Goal: Task Accomplishment & Management: Complete application form

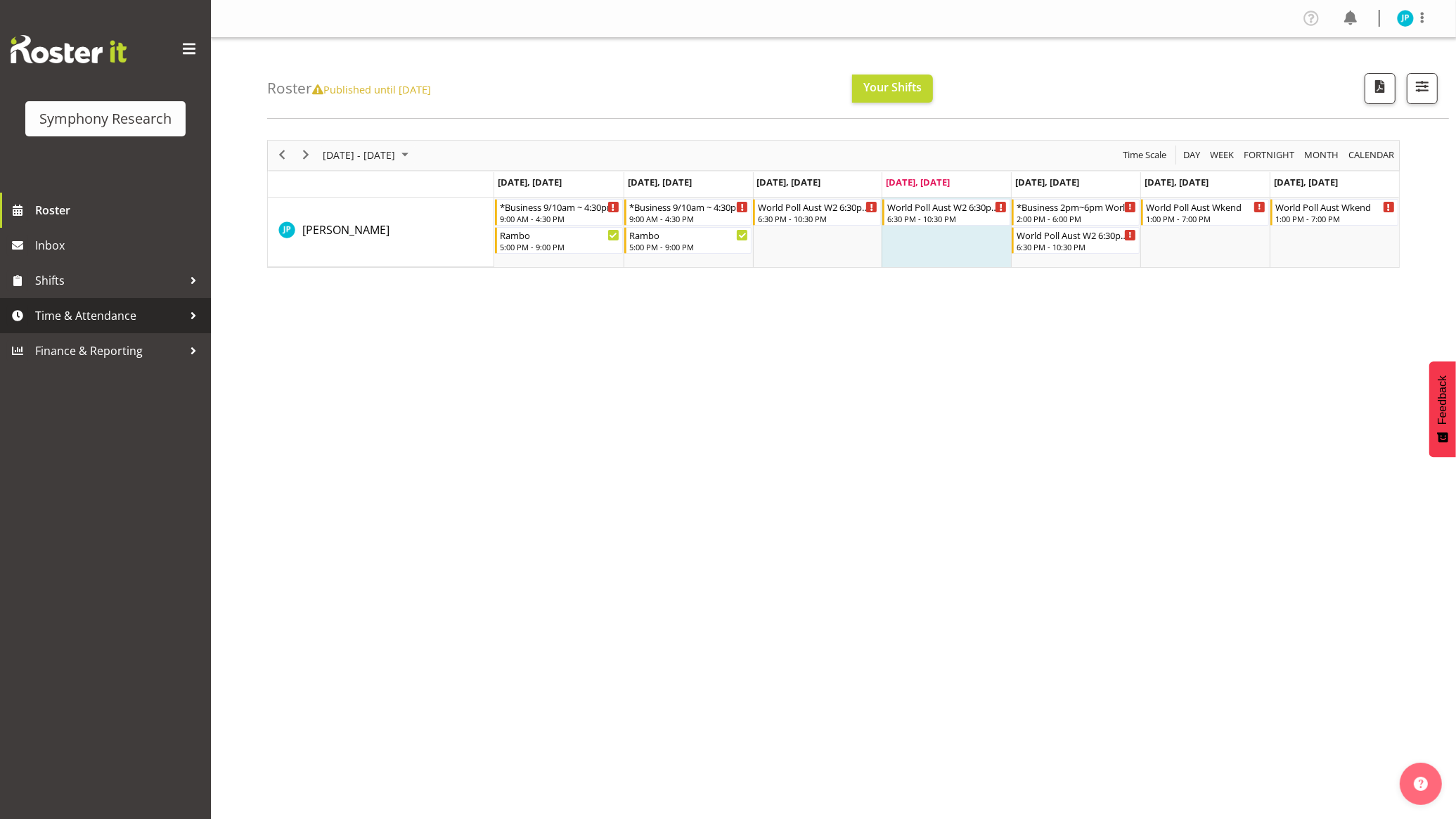
click at [94, 317] on span "Time & Attendance" at bounding box center [108, 316] width 148 height 21
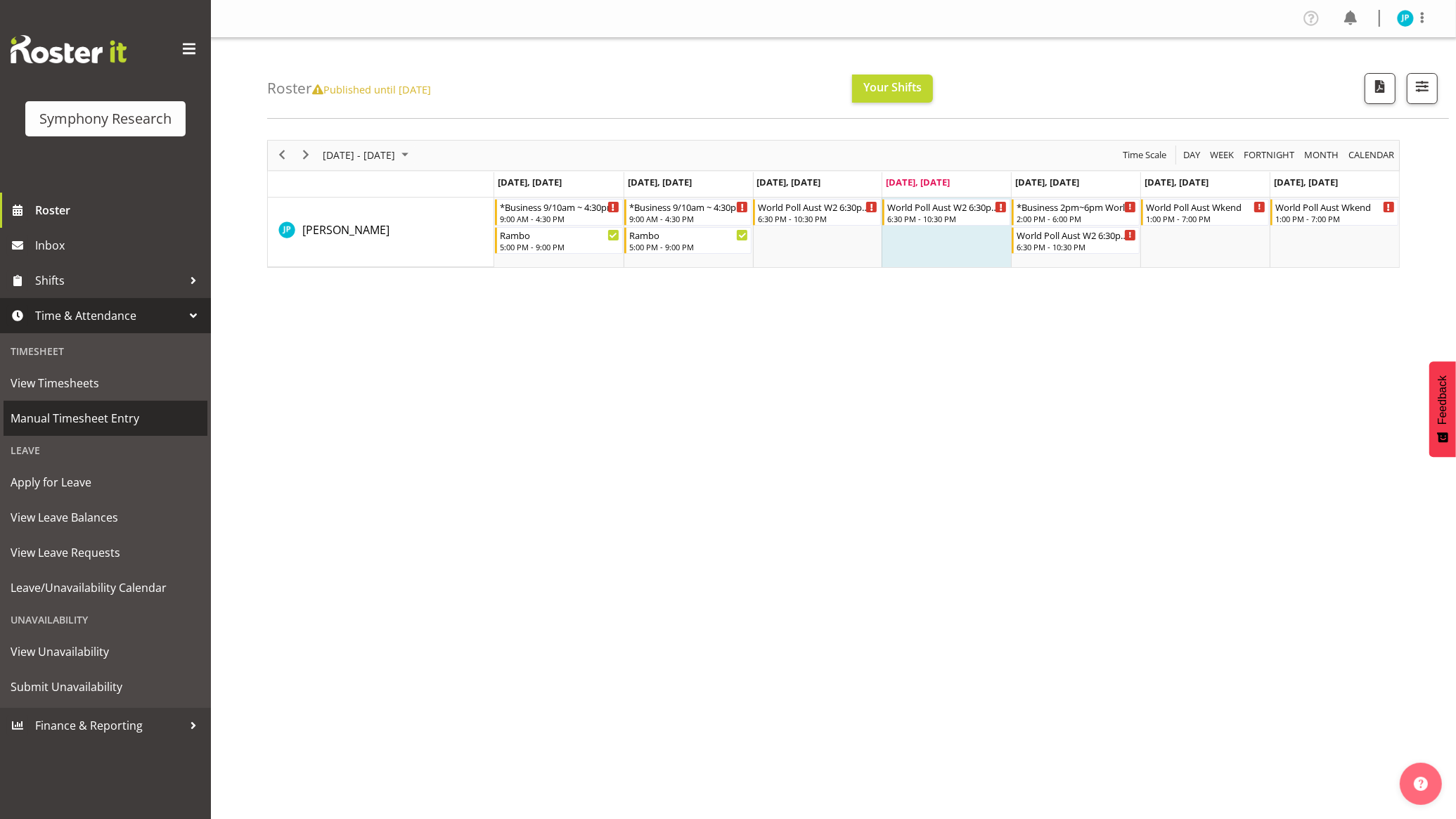
click at [100, 419] on span "Manual Timesheet Entry" at bounding box center [105, 418] width 190 height 21
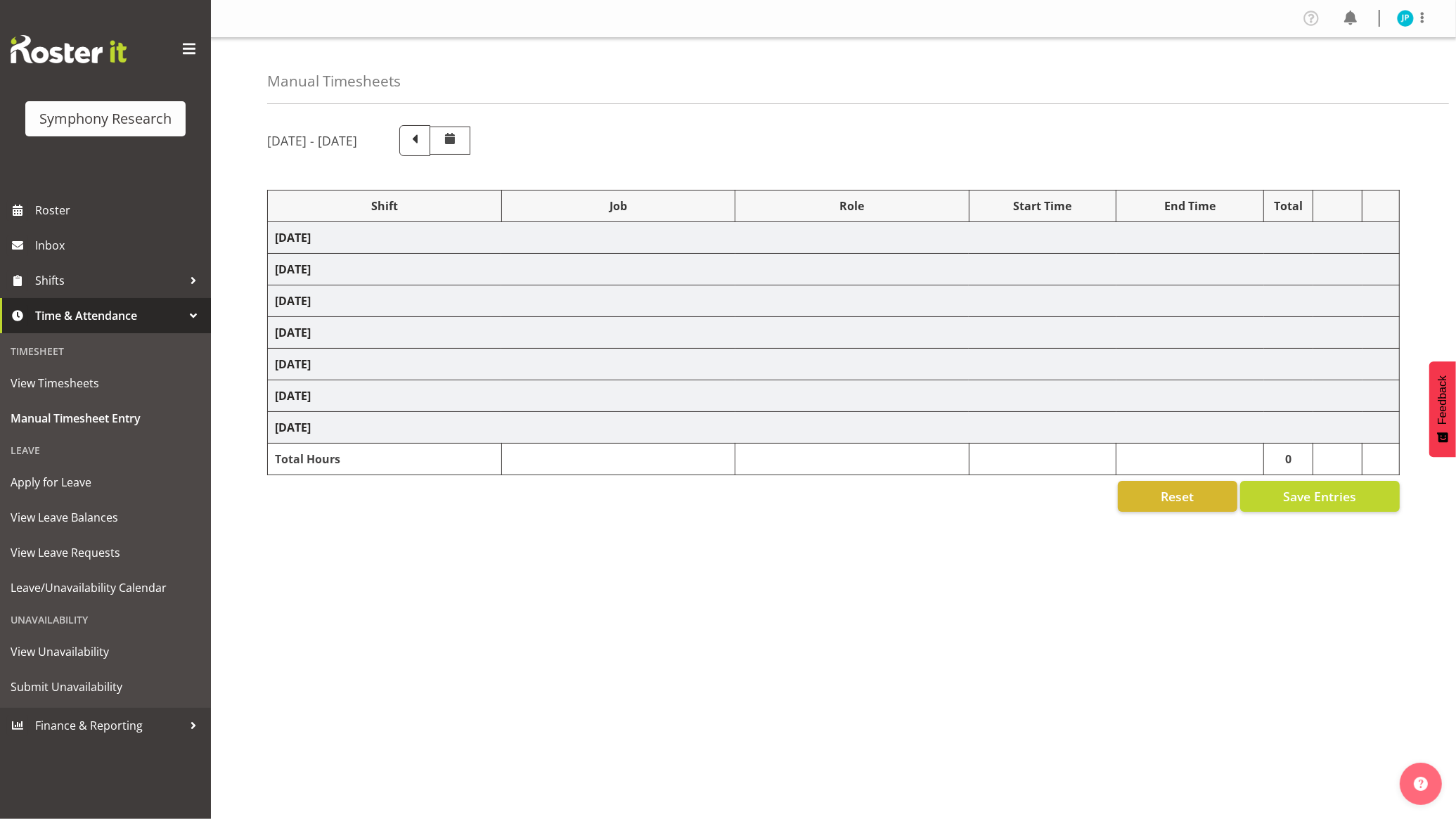
select select "26078"
select select "10732"
select select "47"
select select "26078"
select select "10731"
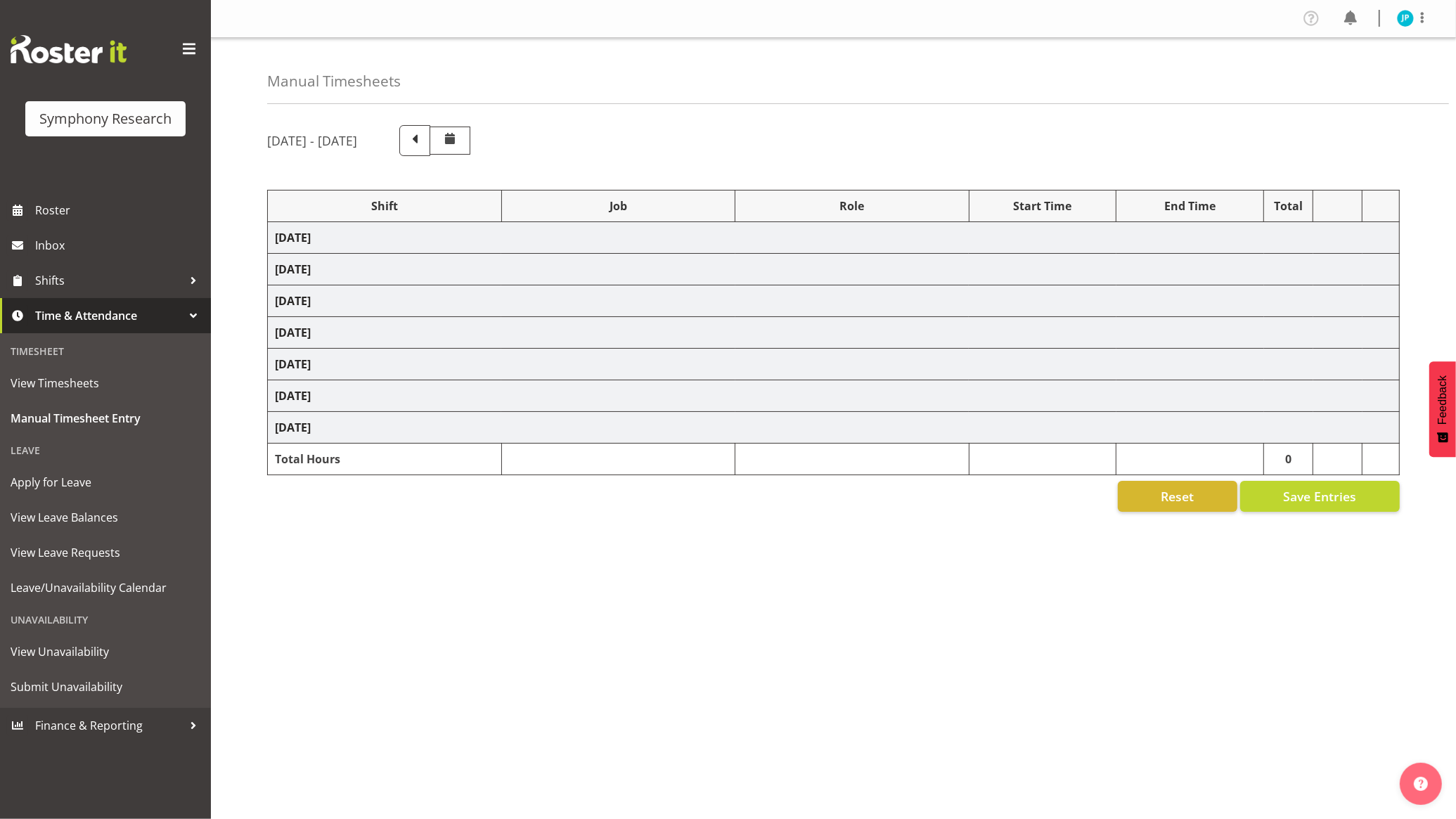
select select "26078"
select select "10732"
select select "47"
select select "26078"
select select "10732"
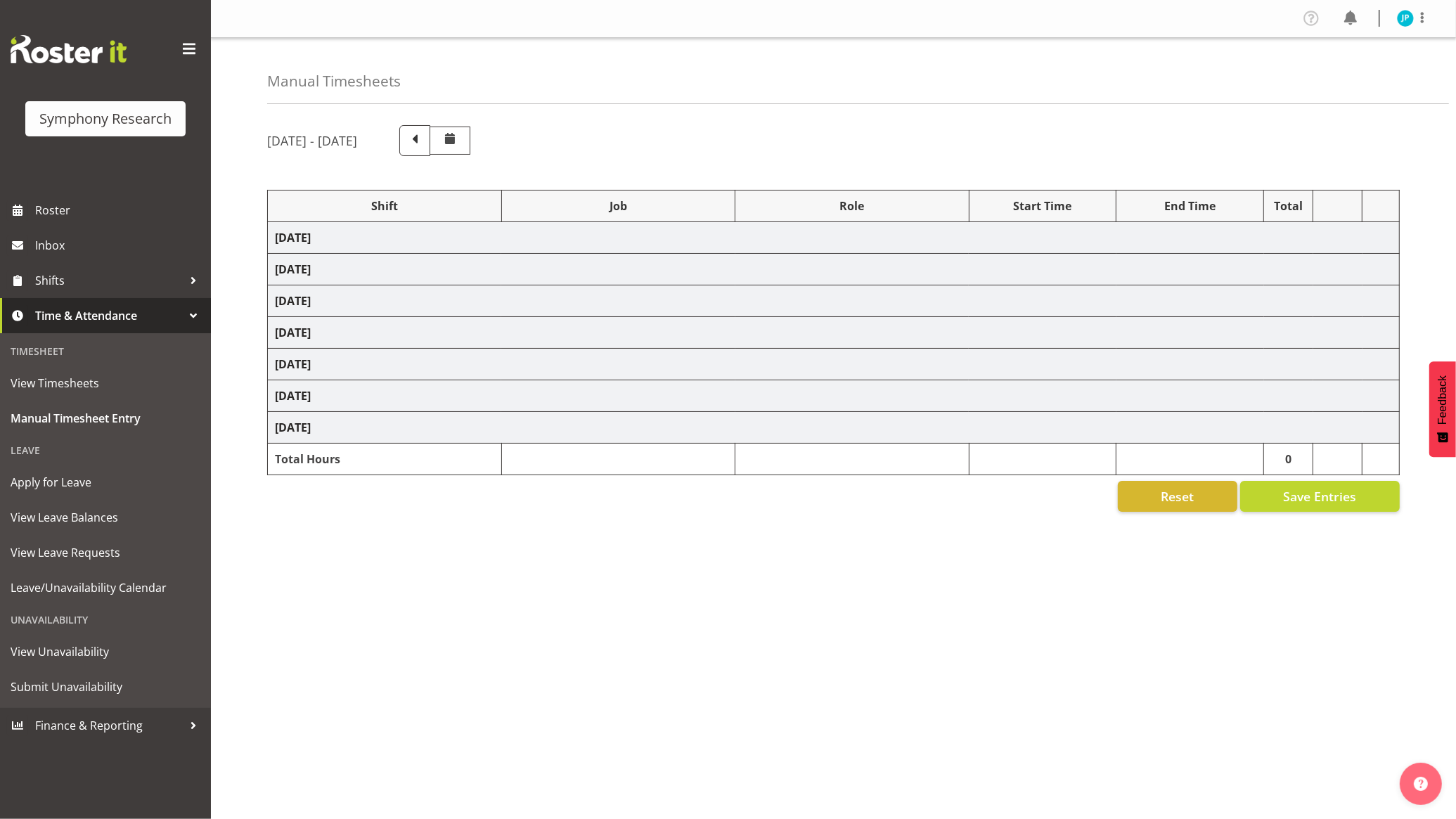
select select "26078"
select select "10732"
select select "47"
select select "26078"
select select "10731"
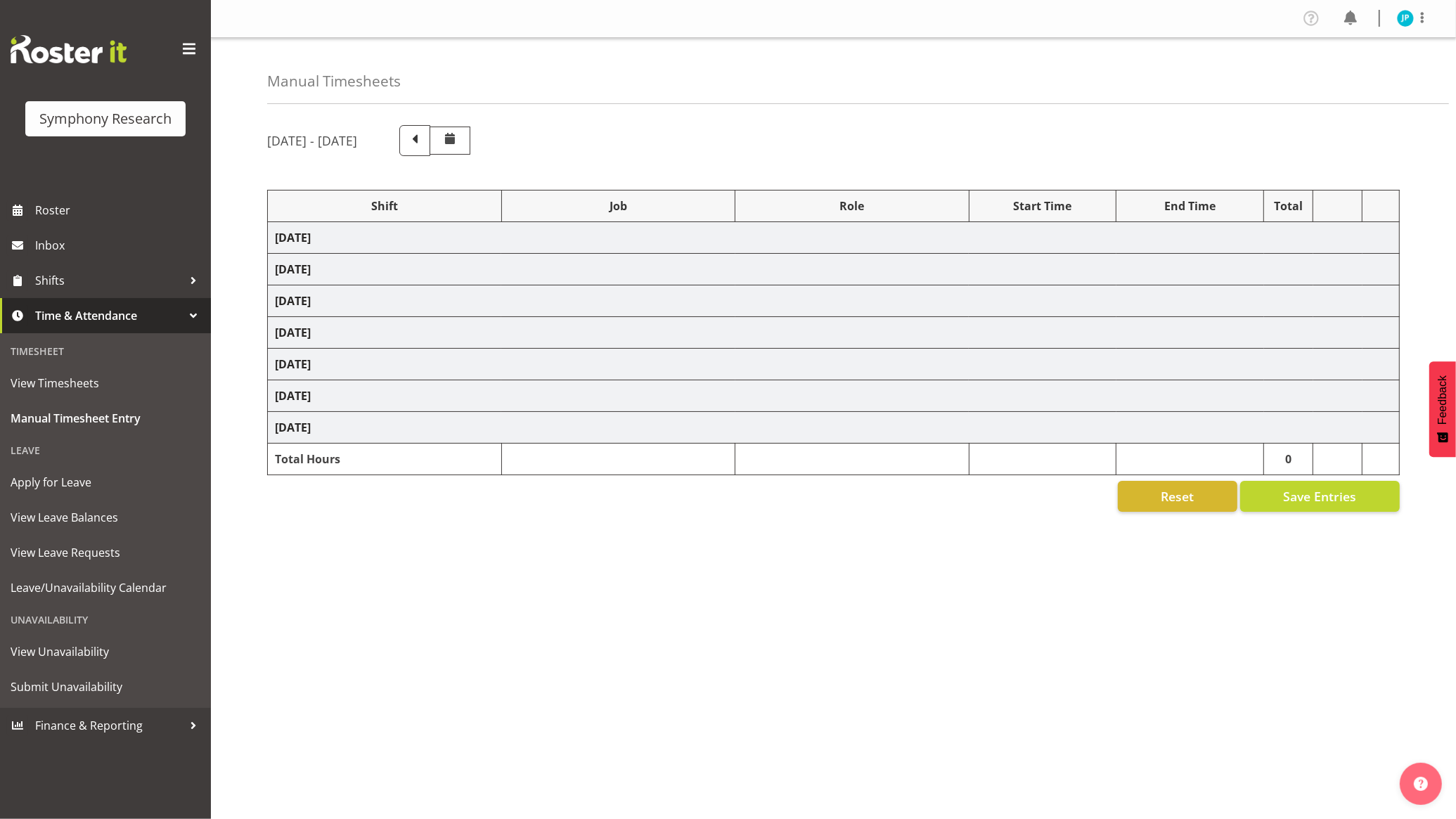
select select "47"
select select "26078"
select select "10499"
select select "47"
select select "56692"
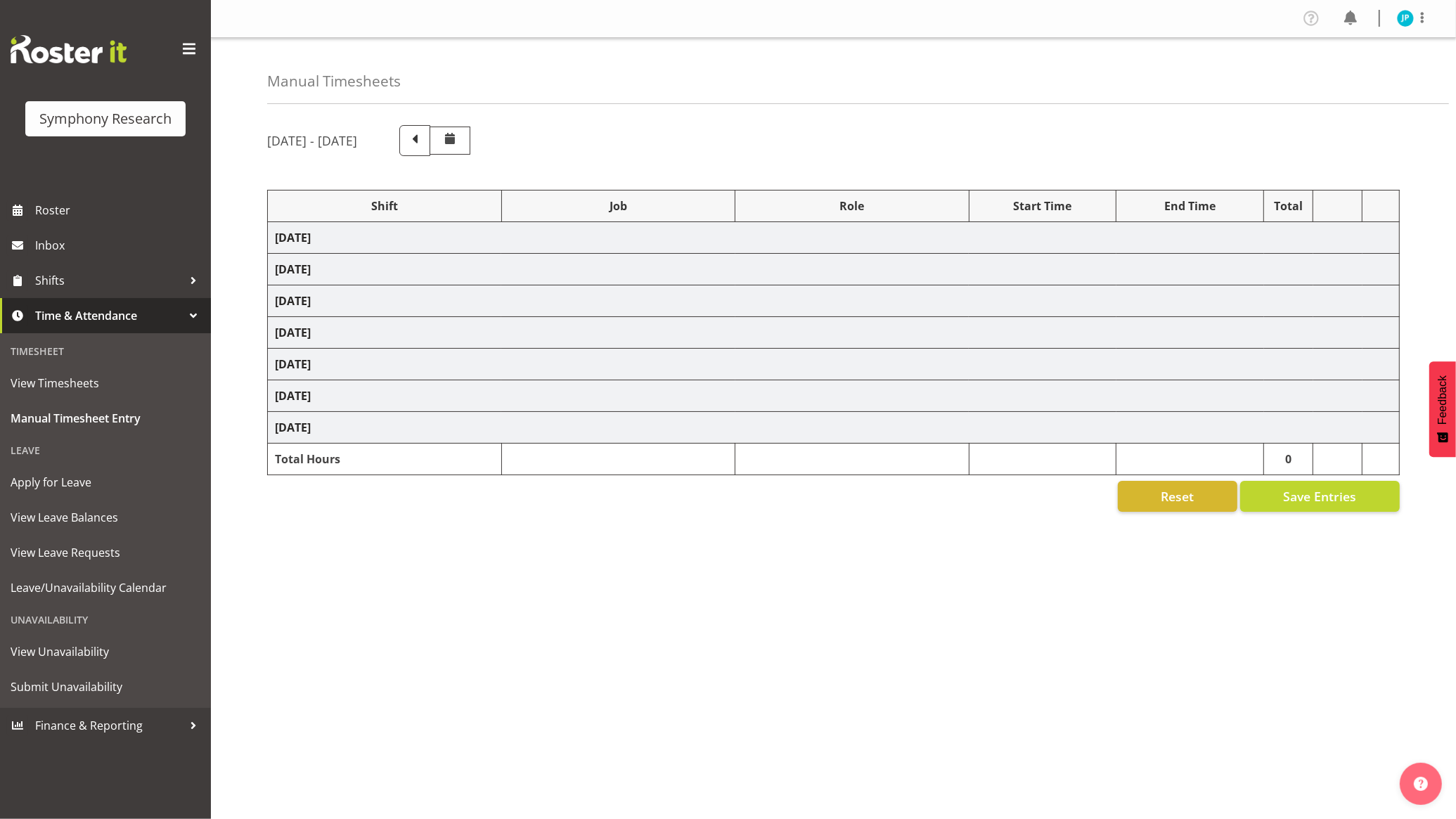
select select "10499"
select select "47"
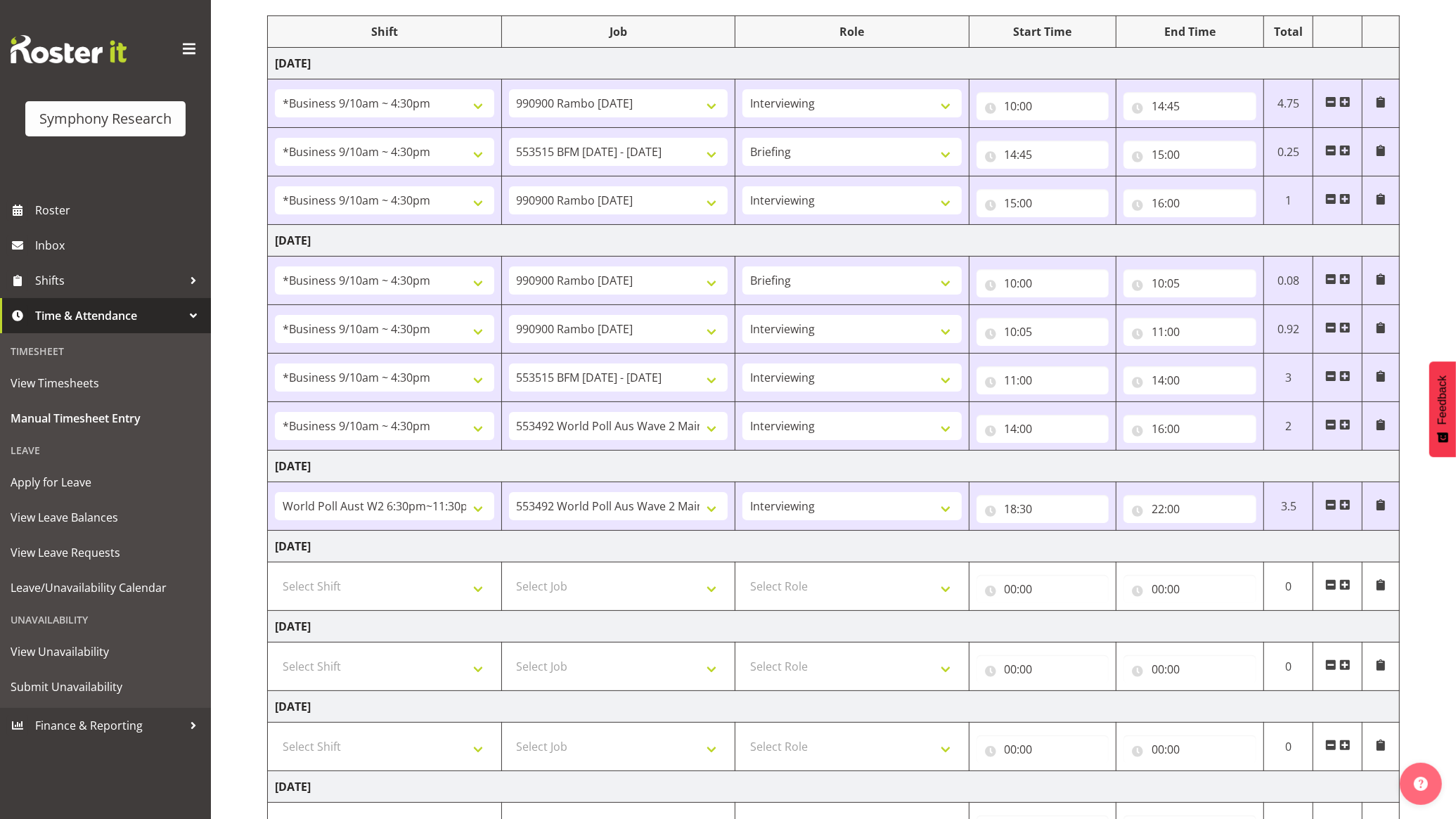
scroll to position [176, 0]
click at [468, 579] on select "Select Shift !!Weekend Residential (Roster IT Shift Label) *Business 9/10am ~ 4…" at bounding box center [385, 584] width 219 height 28
select select "56692"
click at [275, 574] on select "Select Shift !!Weekend Residential (Roster IT Shift Label) *Business 9/10am ~ 4…" at bounding box center [385, 584] width 219 height 28
click at [642, 580] on select "Select Job 550060 IF Admin 553492 World Poll Aus Wave 2 Main 2025 553493 World …" at bounding box center [618, 584] width 219 height 28
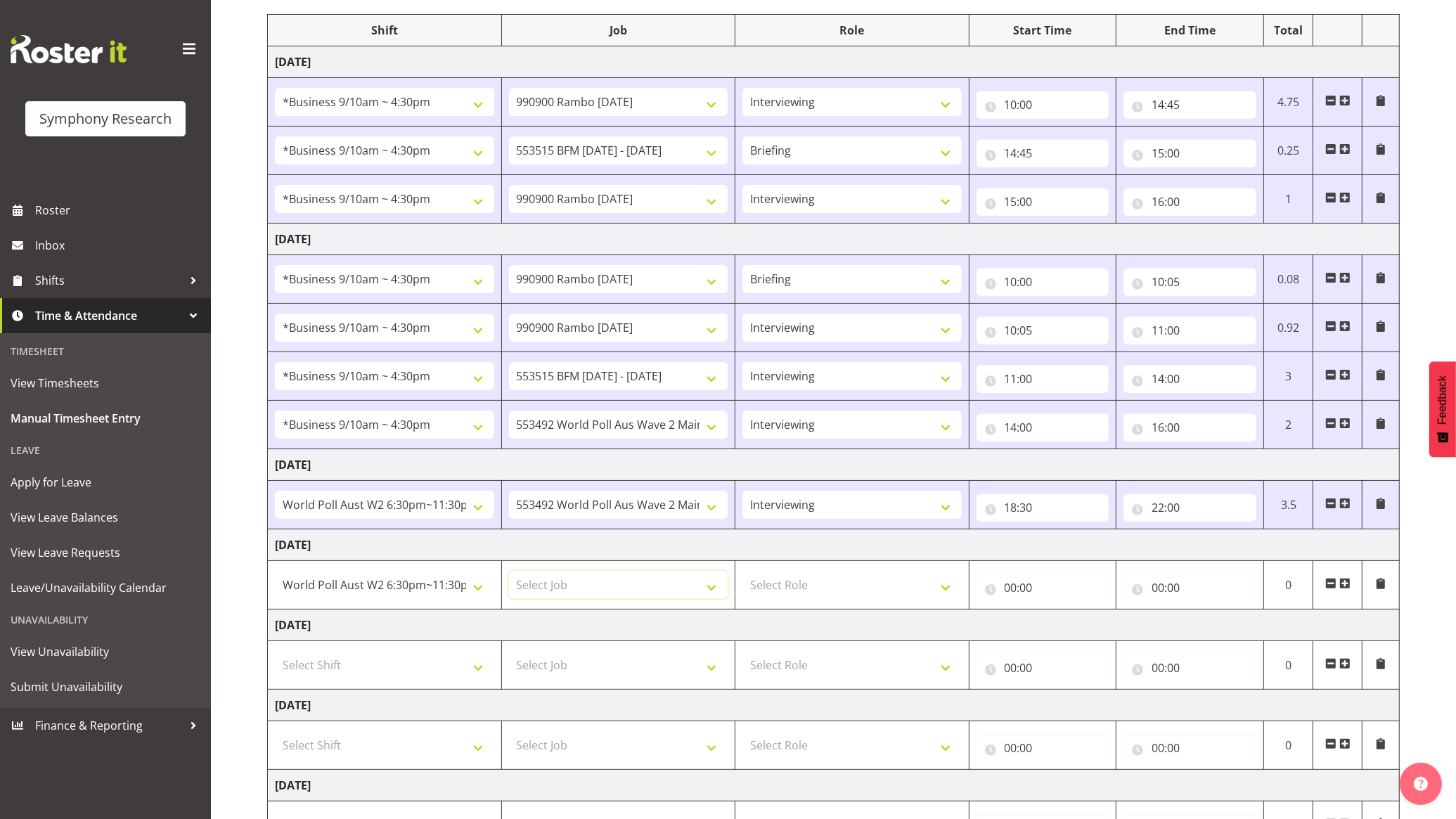
select select "10499"
click at [509, 574] on select "Select Job 550060 IF Admin 553492 World Poll Aus Wave 2 Main 2025 553493 World …" at bounding box center [618, 584] width 219 height 28
click at [855, 579] on select "Select Role Briefing Interviewing" at bounding box center [852, 584] width 219 height 28
select select "47"
click at [743, 574] on select "Select Role Briefing Interviewing" at bounding box center [852, 584] width 219 height 28
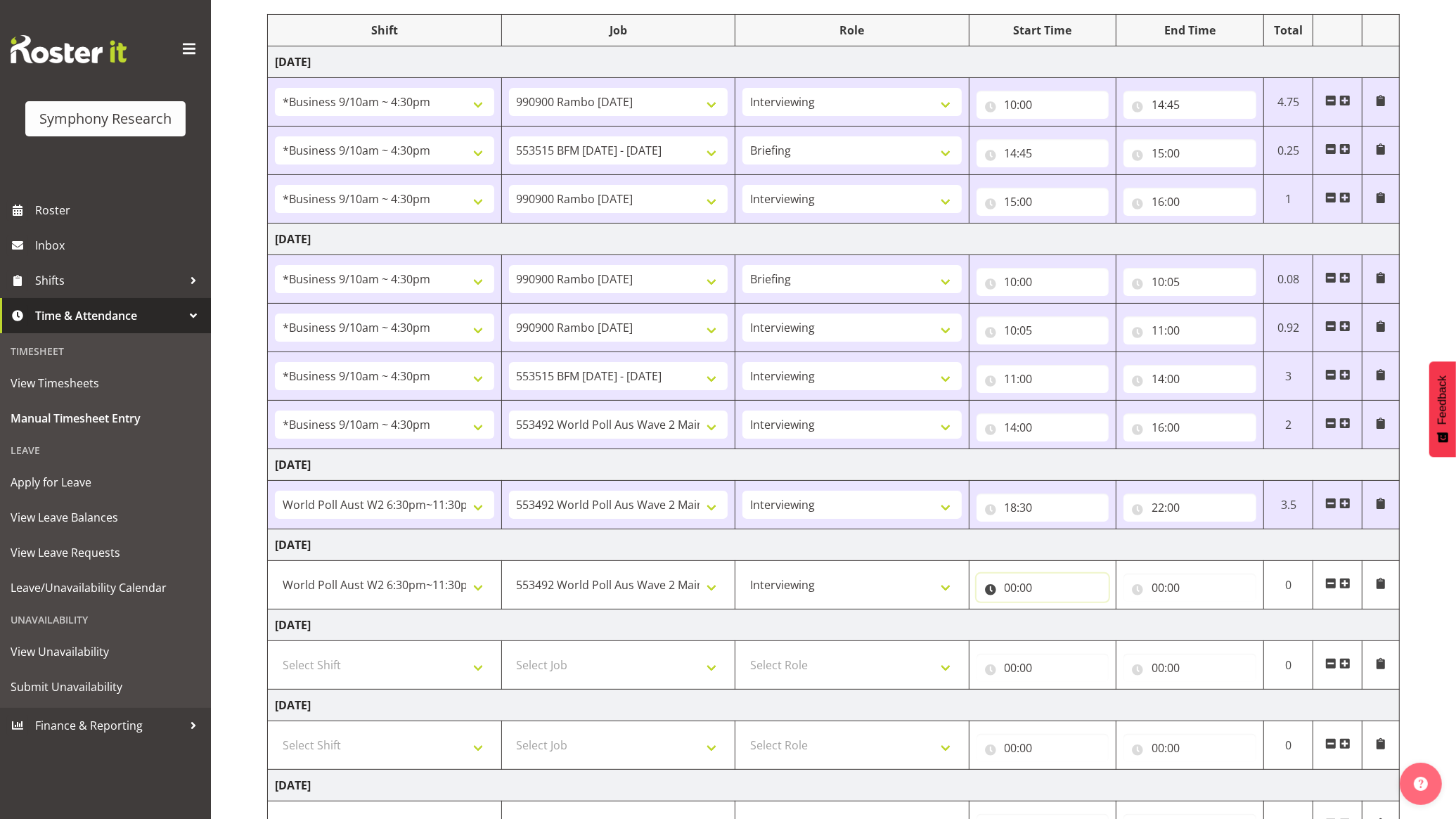
click at [1017, 594] on input "00:00" at bounding box center [1043, 587] width 133 height 28
click at [1058, 624] on select "00 01 02 03 04 05 06 07 08 09 10 11 12 13 14 15 16 17 18 19 20 21 22 23" at bounding box center [1072, 624] width 32 height 28
select select "18"
click at [1057, 613] on select "00 01 02 03 04 05 06 07 08 09 10 11 12 13 14 15 16 17 18 19 20 21 22 23" at bounding box center [1072, 624] width 32 height 28
type input "18:00"
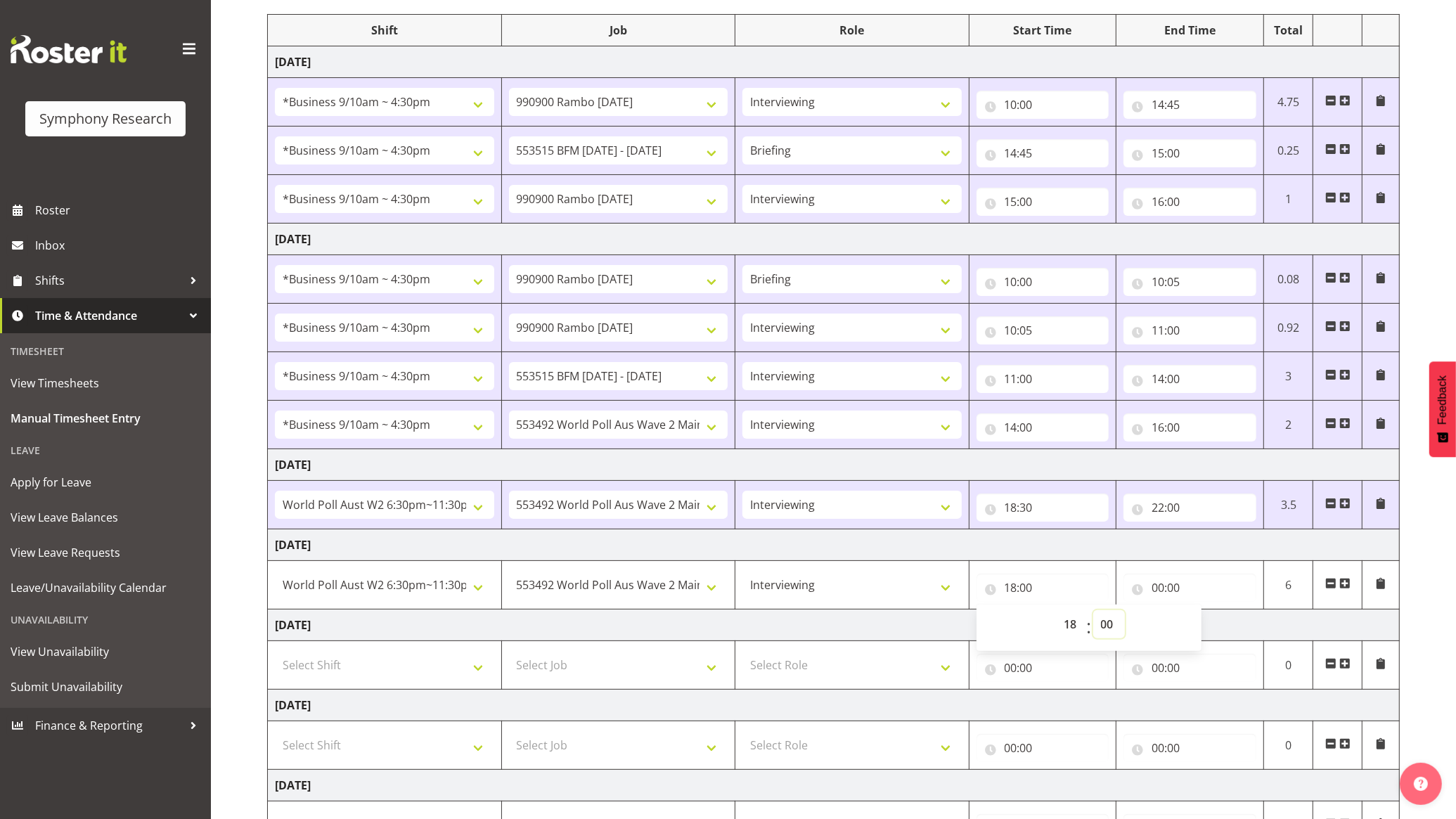
click at [1111, 633] on select "00 01 02 03 04 05 06 07 08 09 10 11 12 13 14 15 16 17 18 19 20 21 22 23 24 25 2…" at bounding box center [1109, 624] width 32 height 28
select select "30"
click at [1094, 613] on select "00 01 02 03 04 05 06 07 08 09 10 11 12 13 14 15 16 17 18 19 20 21 22 23 24 25 2…" at bounding box center [1109, 624] width 32 height 28
type input "18:30"
click at [1160, 580] on input "00:00" at bounding box center [1190, 587] width 133 height 28
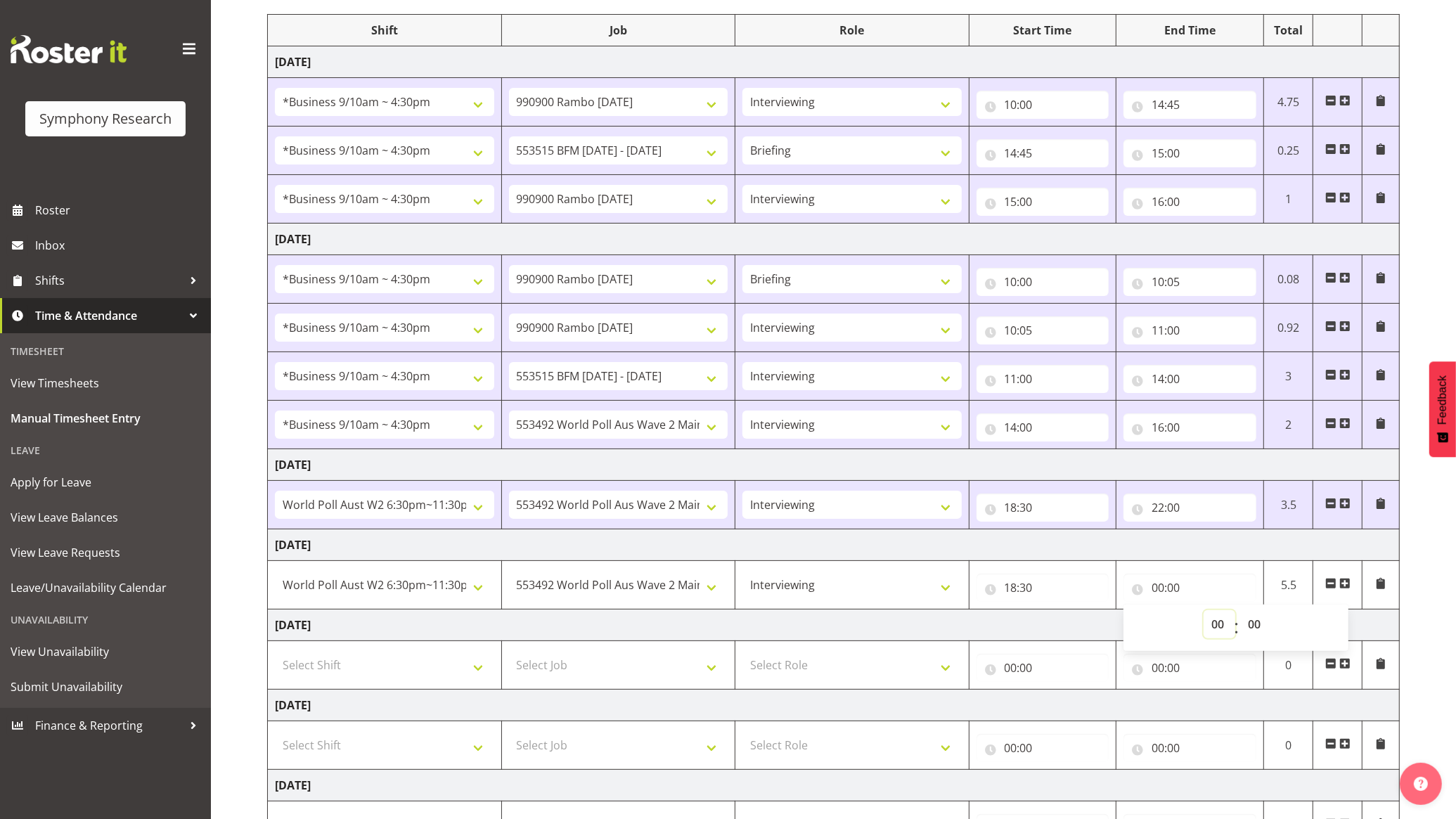
click at [1221, 620] on select "00 01 02 03 04 05 06 07 08 09 10 11 12 13 14 15 16 17 18 19 20 21 22 23" at bounding box center [1219, 624] width 32 height 28
select select "22"
click at [1204, 613] on select "00 01 02 03 04 05 06 07 08 09 10 11 12 13 14 15 16 17 18 19 20 21 22 23" at bounding box center [1219, 624] width 32 height 28
type input "22:00"
click at [1056, 628] on td "[DATE]" at bounding box center [834, 625] width 1132 height 32
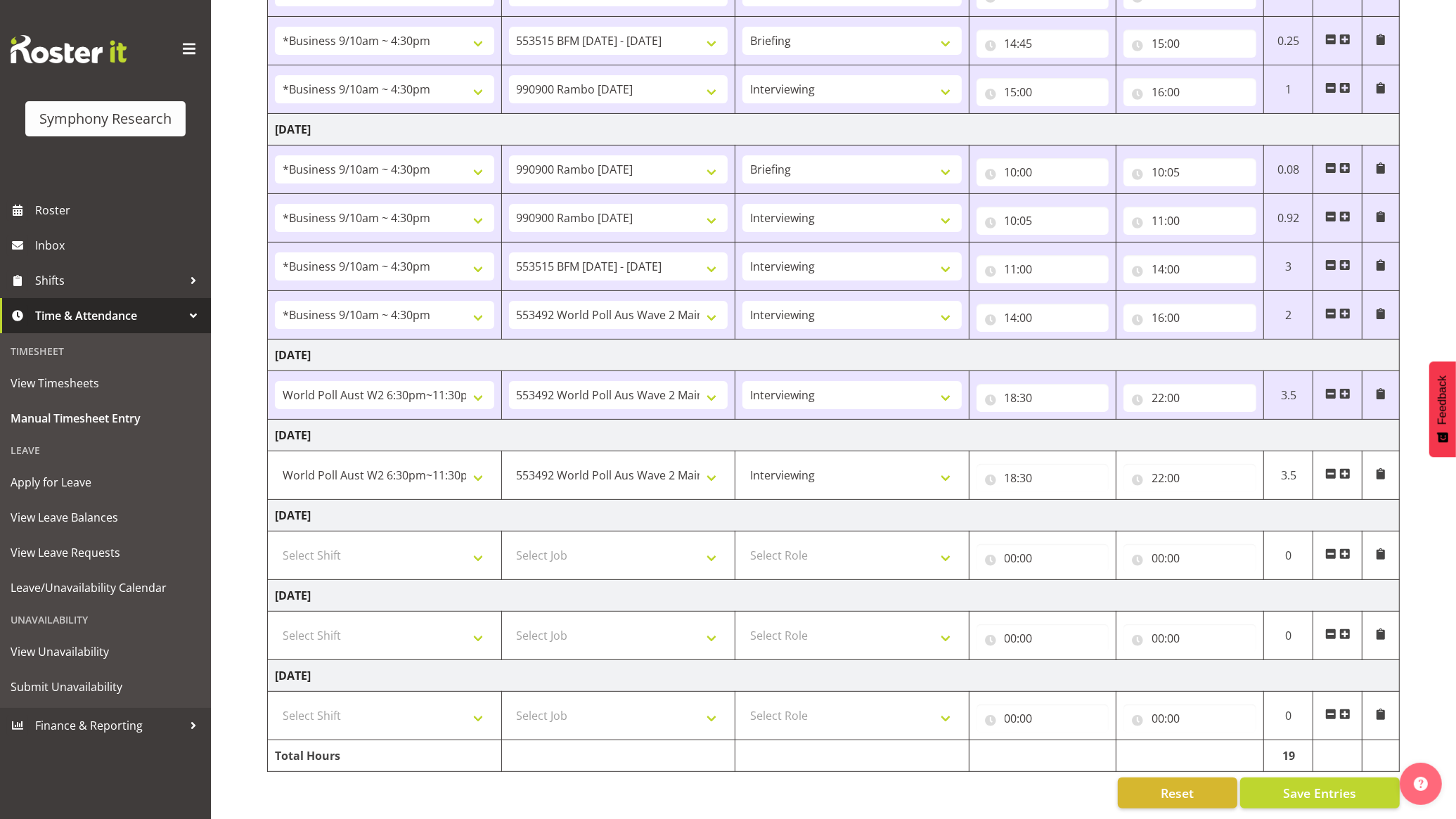
scroll to position [303, 0]
click at [1317, 784] on span "Save Entries" at bounding box center [1320, 793] width 73 height 18
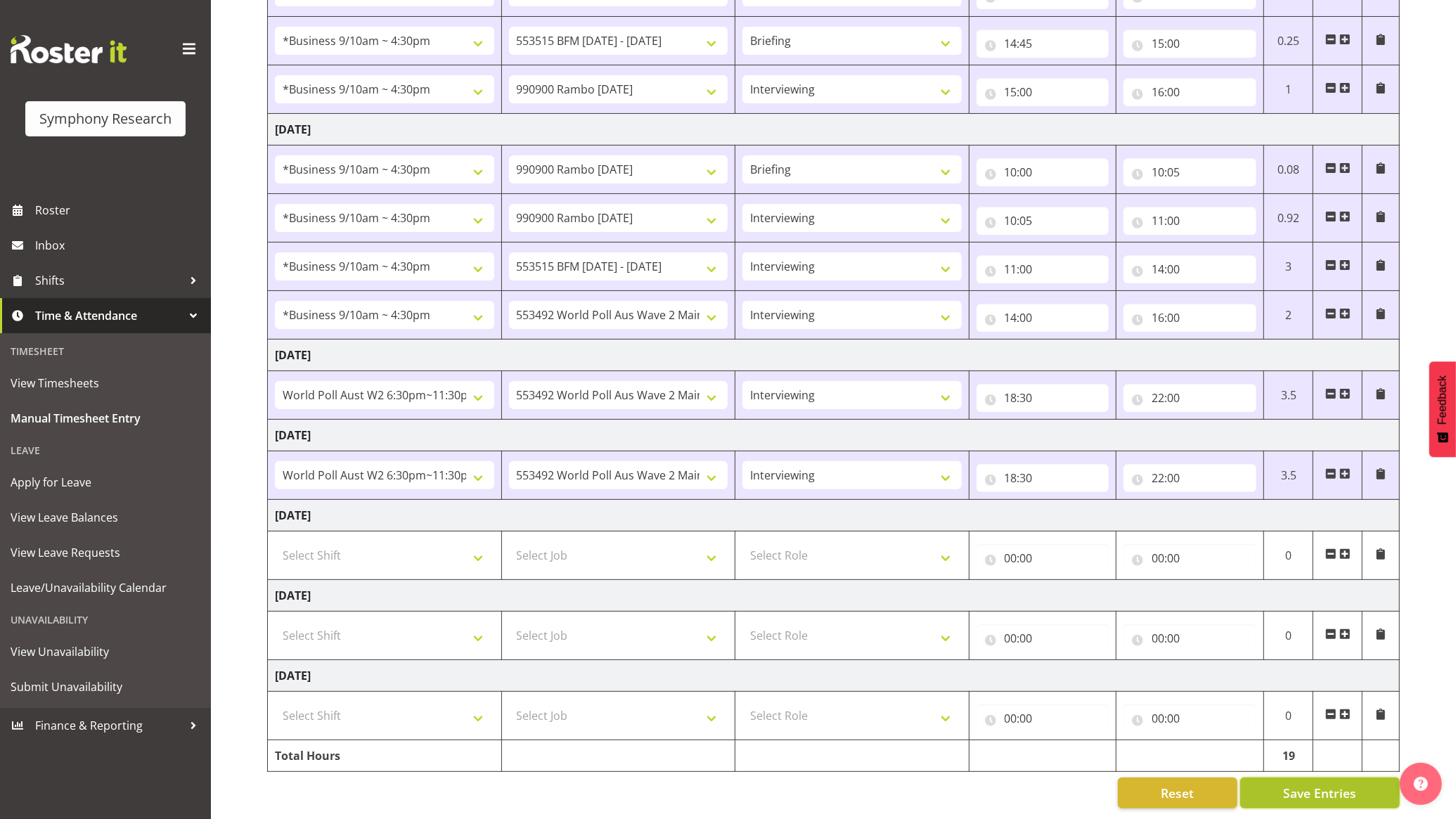
click at [1299, 784] on span "Save Entries" at bounding box center [1320, 793] width 73 height 18
click at [1285, 784] on span "Save Entries" at bounding box center [1320, 793] width 73 height 18
click at [1453, 154] on div "[DATE] - [DATE] Shift Job Role Start Time End Time Total [DATE] !!Weekend Resid…" at bounding box center [862, 324] width 1189 height 990
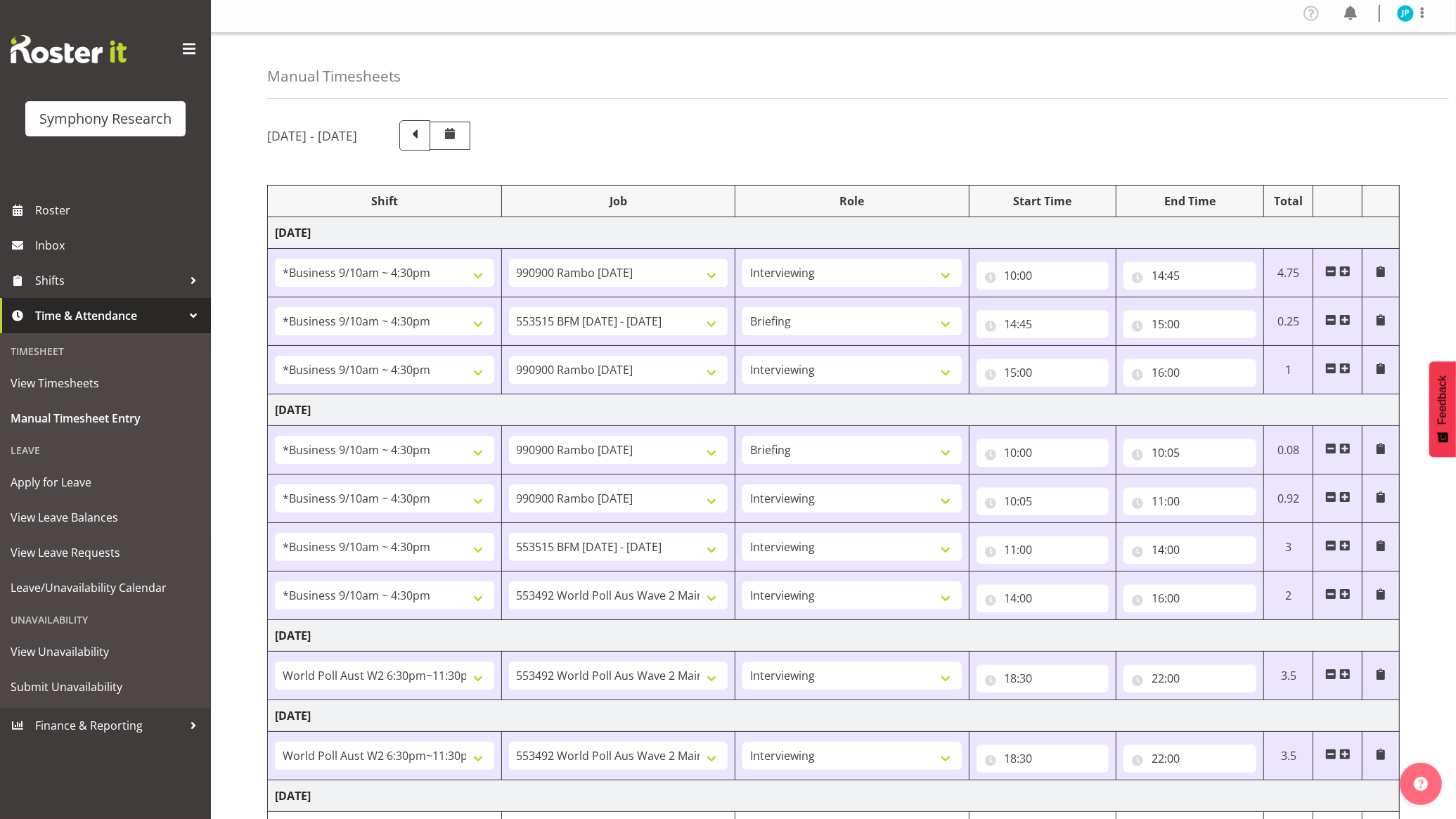
scroll to position [0, 0]
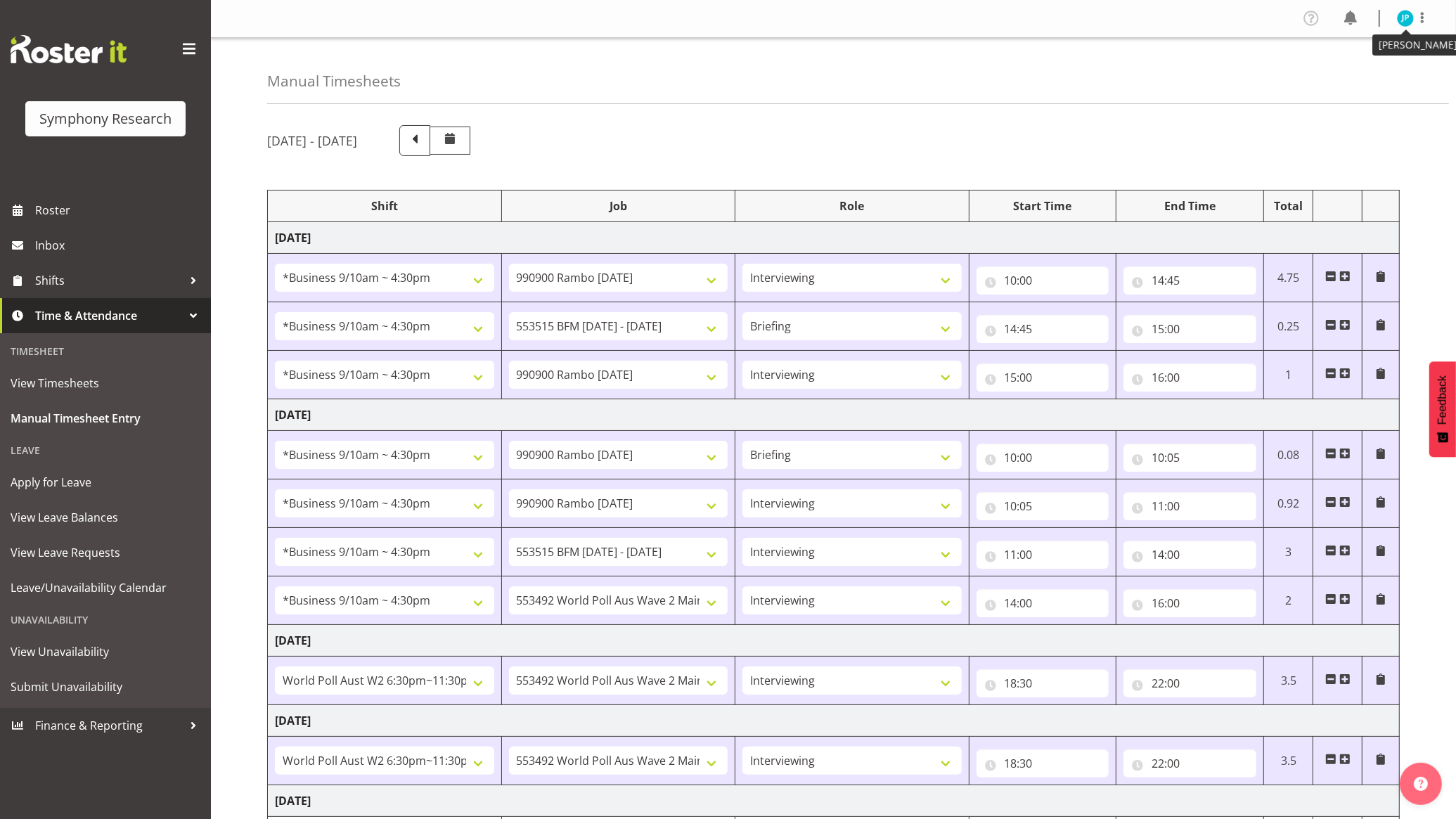
click at [1403, 23] on img at bounding box center [1405, 17] width 16 height 16
click at [1386, 71] on link "Log Out" at bounding box center [1363, 73] width 135 height 25
